Goal: Navigation & Orientation: Find specific page/section

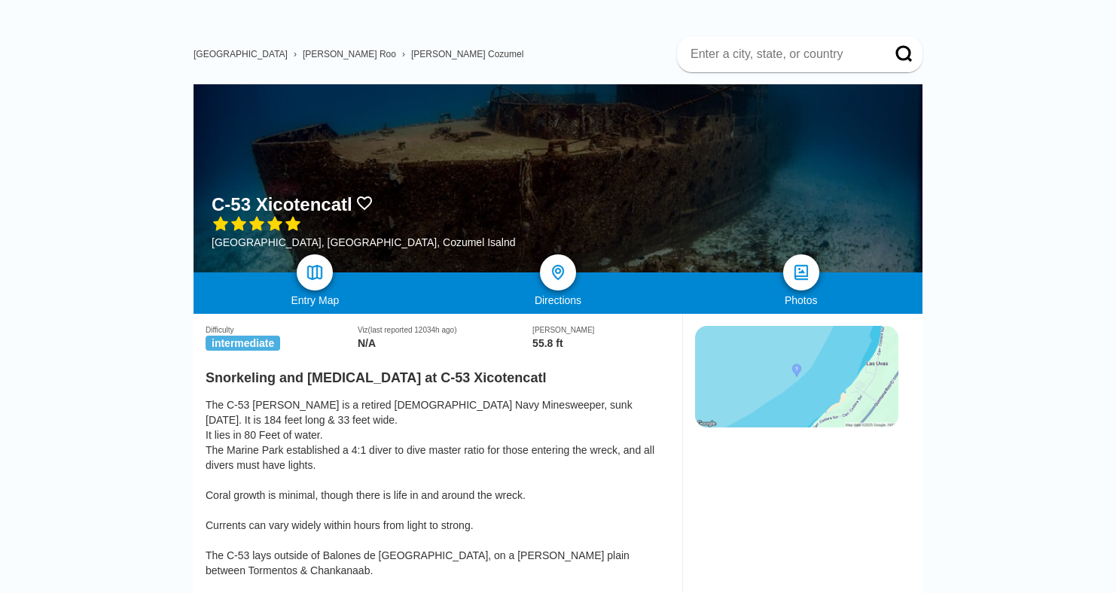
scroll to position [105, 0]
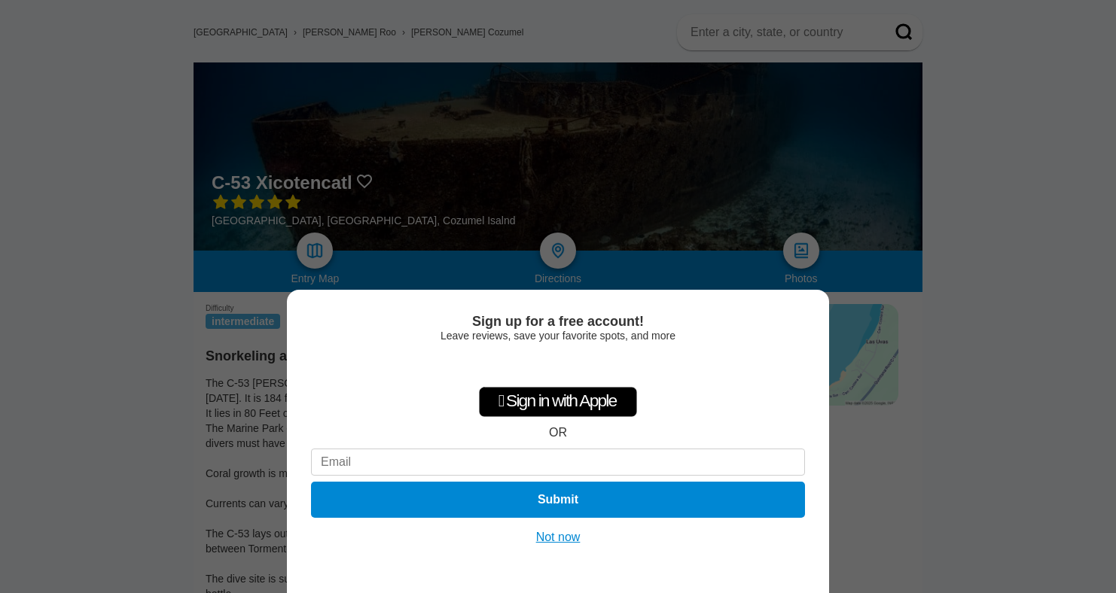
click at [555, 537] on button "Not now" at bounding box center [558, 537] width 53 height 15
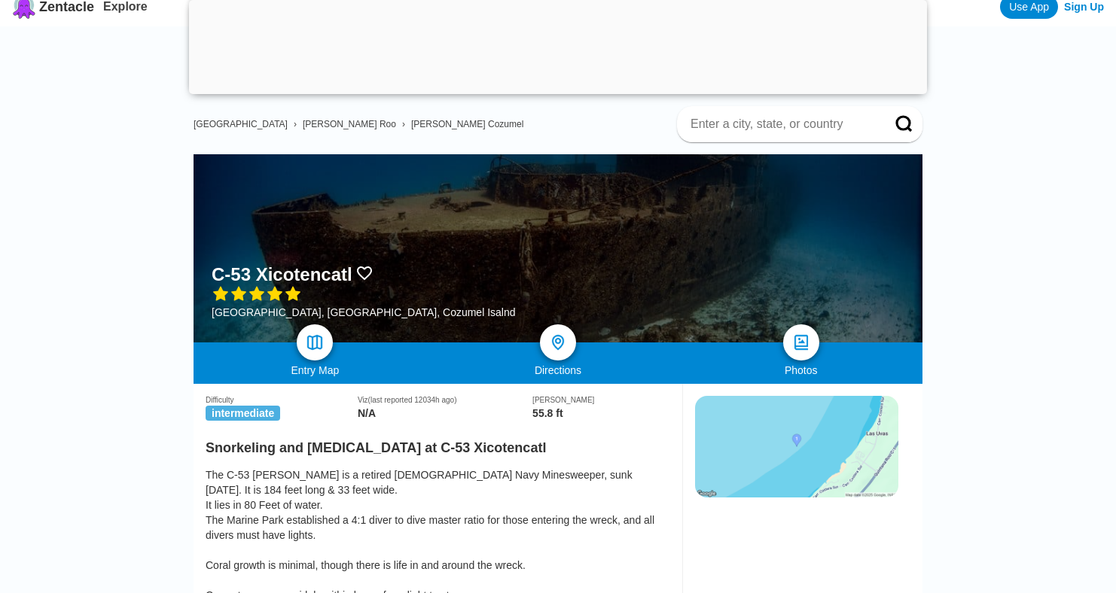
scroll to position [127, 0]
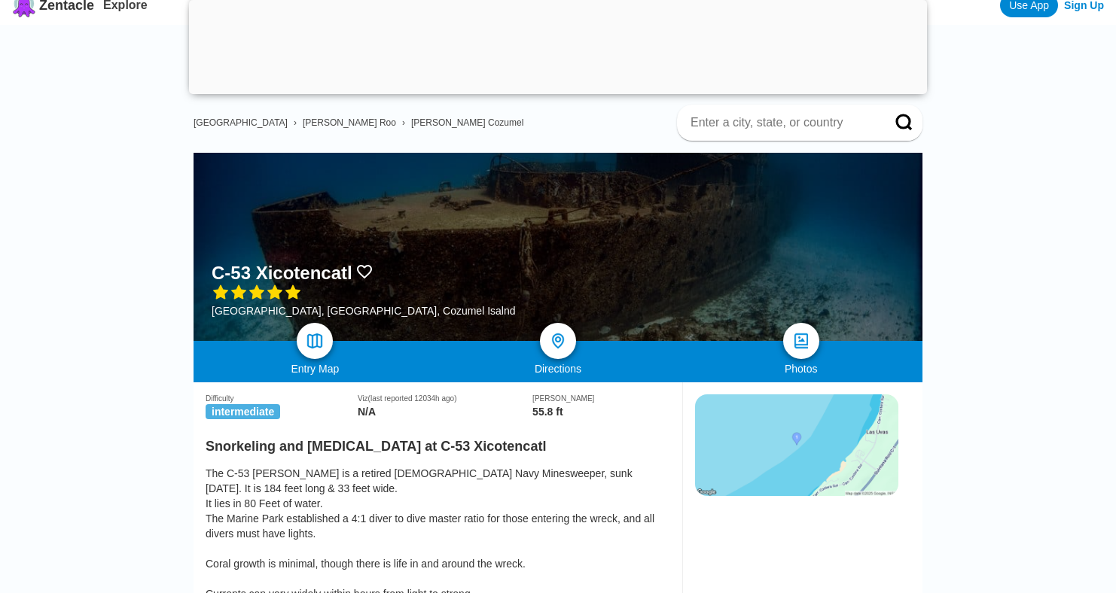
click at [816, 325] on div at bounding box center [558, 247] width 729 height 188
click at [801, 337] on img at bounding box center [801, 342] width 22 height 22
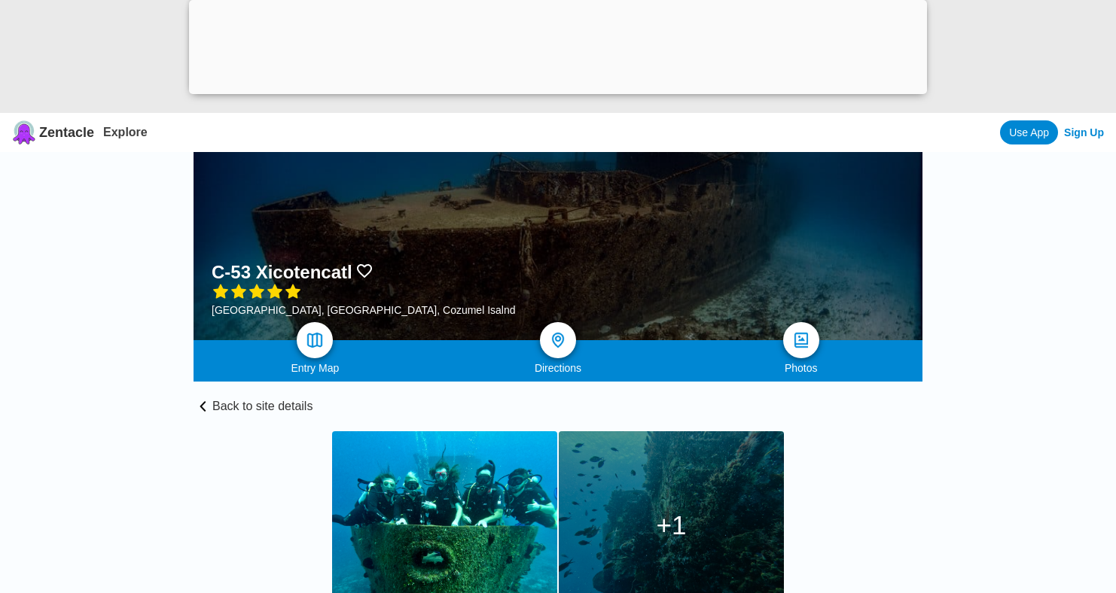
click at [273, 412] on link "Back to site details" at bounding box center [558, 398] width 729 height 32
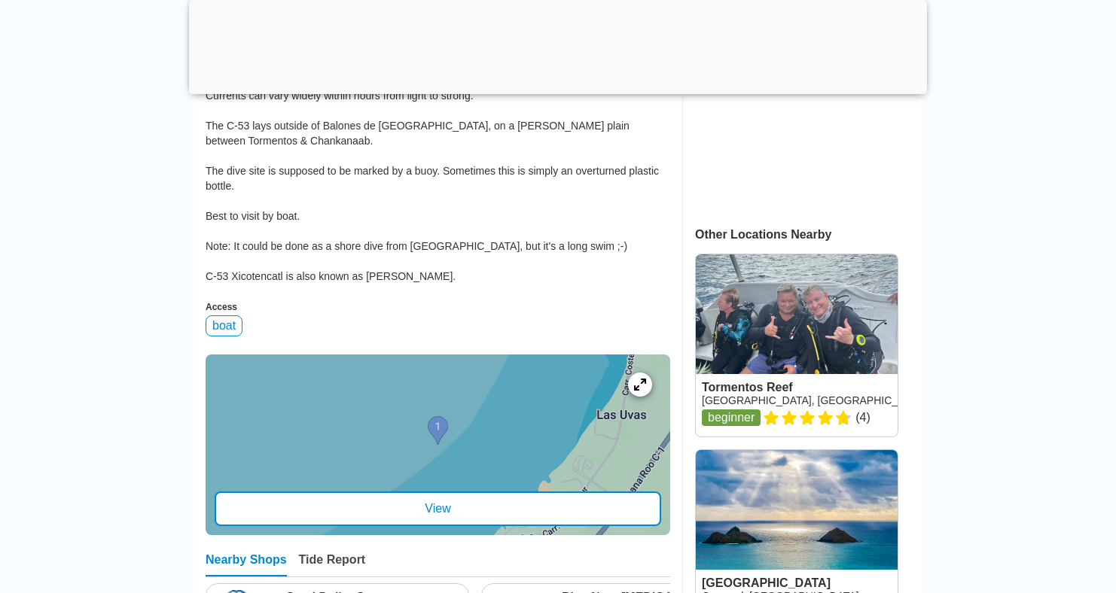
scroll to position [1239, 0]
